Goal: Navigation & Orientation: Find specific page/section

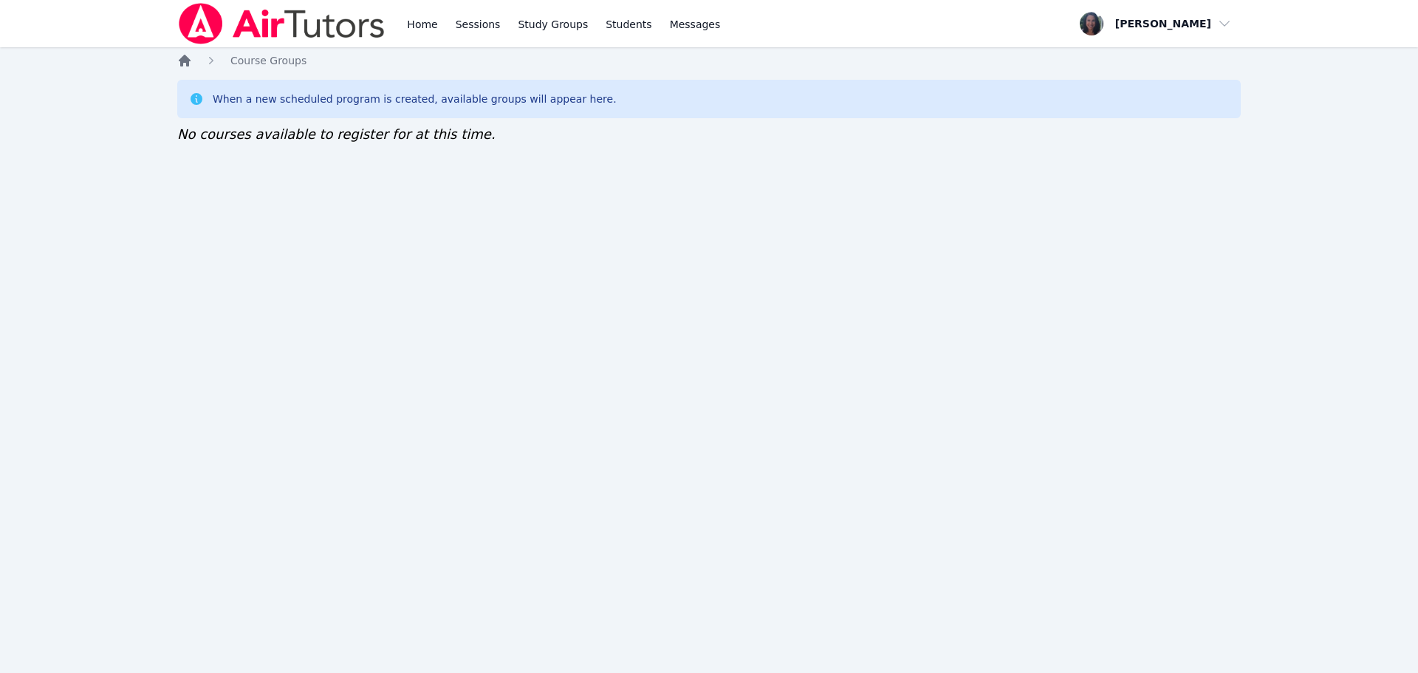
click at [178, 61] on icon "Breadcrumb" at bounding box center [184, 60] width 15 height 15
